Goal: Task Accomplishment & Management: Use online tool/utility

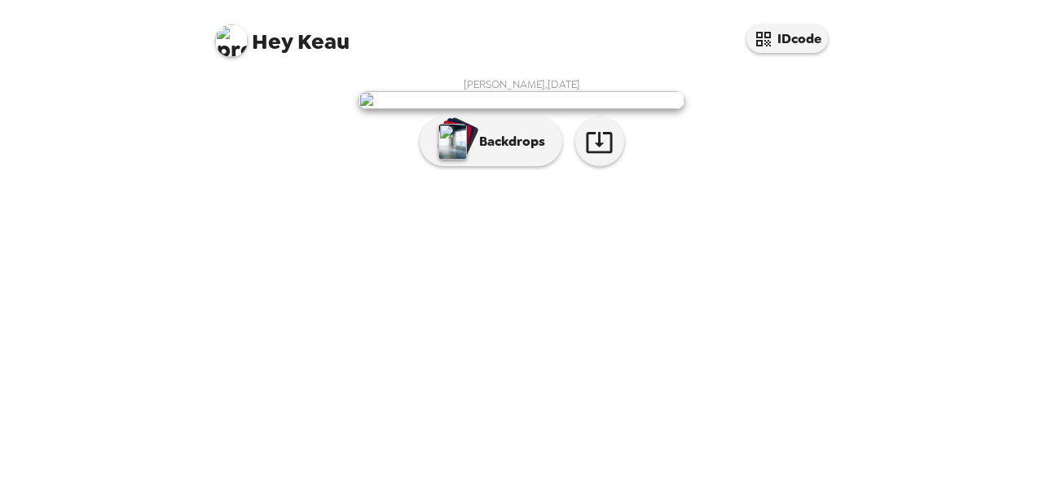
scroll to position [47, 0]
click at [532, 109] on img at bounding box center [522, 100] width 326 height 18
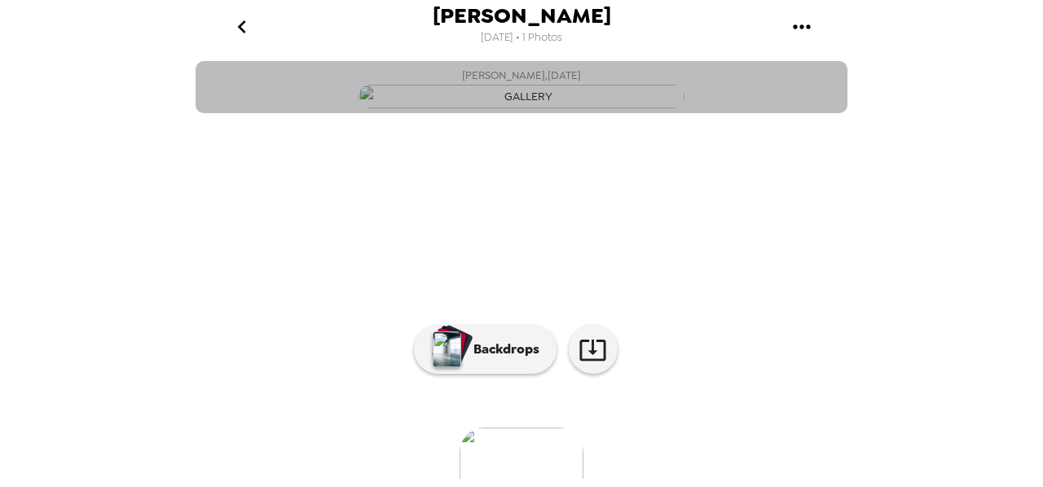
click at [532, 108] on img "button" at bounding box center [522, 97] width 326 height 24
